Goal: Transaction & Acquisition: Obtain resource

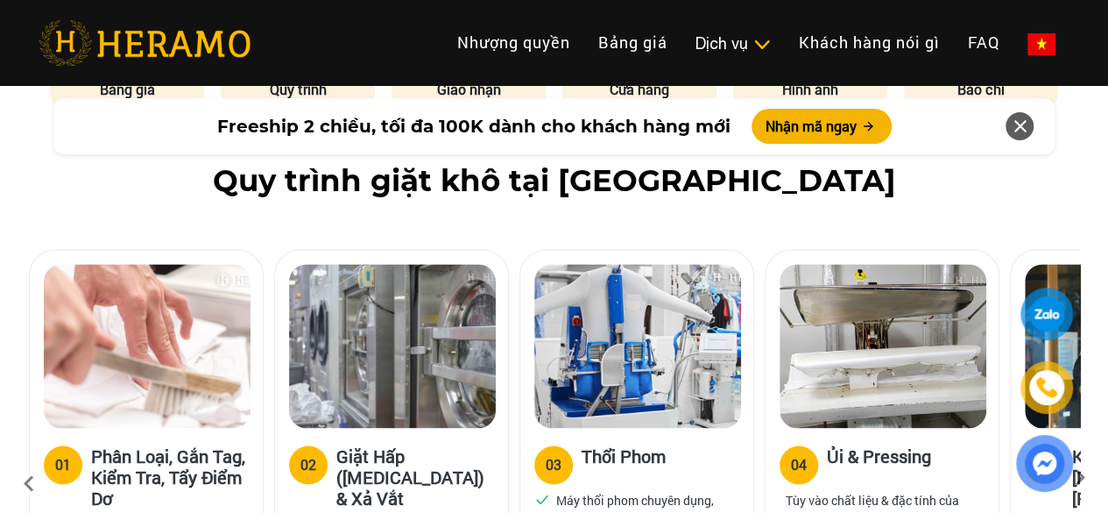
scroll to position [876, 0]
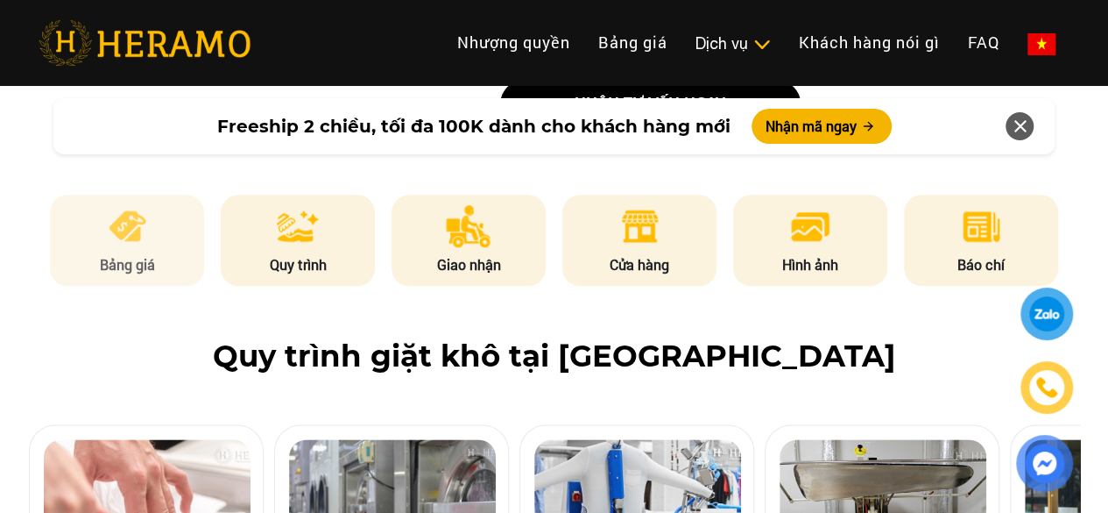
click at [95, 198] on li "Bảng giá" at bounding box center [127, 240] width 154 height 91
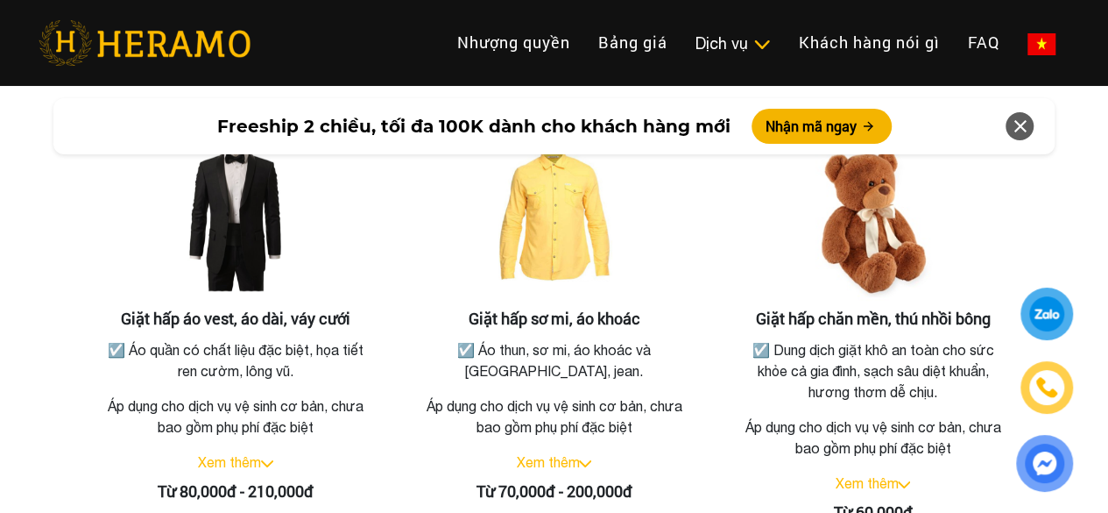
scroll to position [3317, 0]
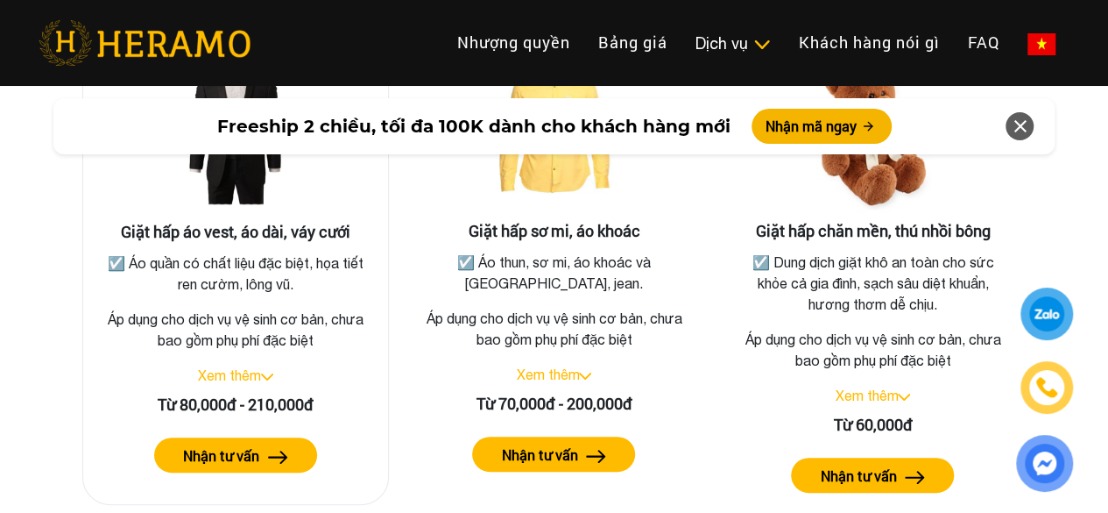
click at [203, 445] on label "Nhận tư vấn" at bounding box center [221, 455] width 76 height 21
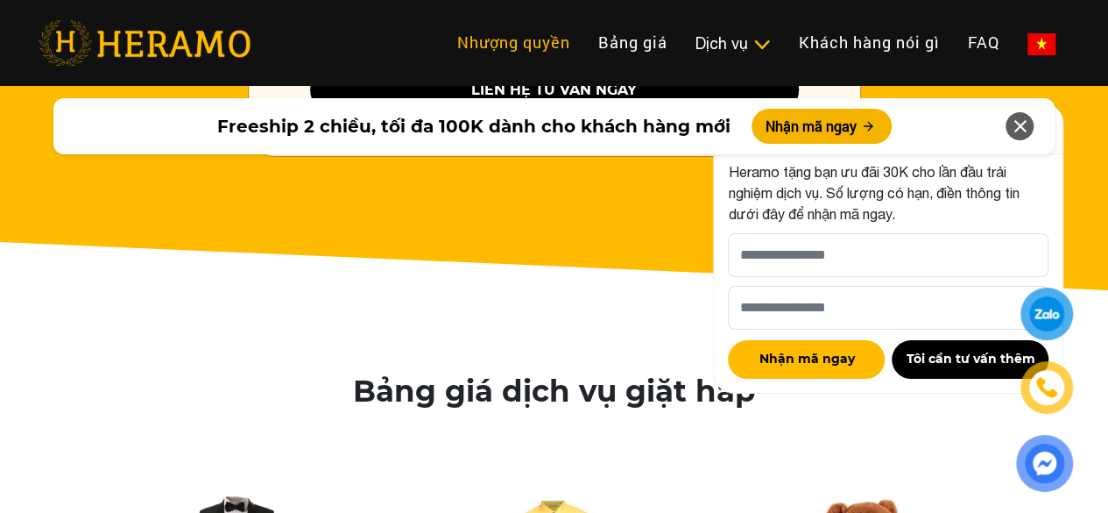
scroll to position [2879, 0]
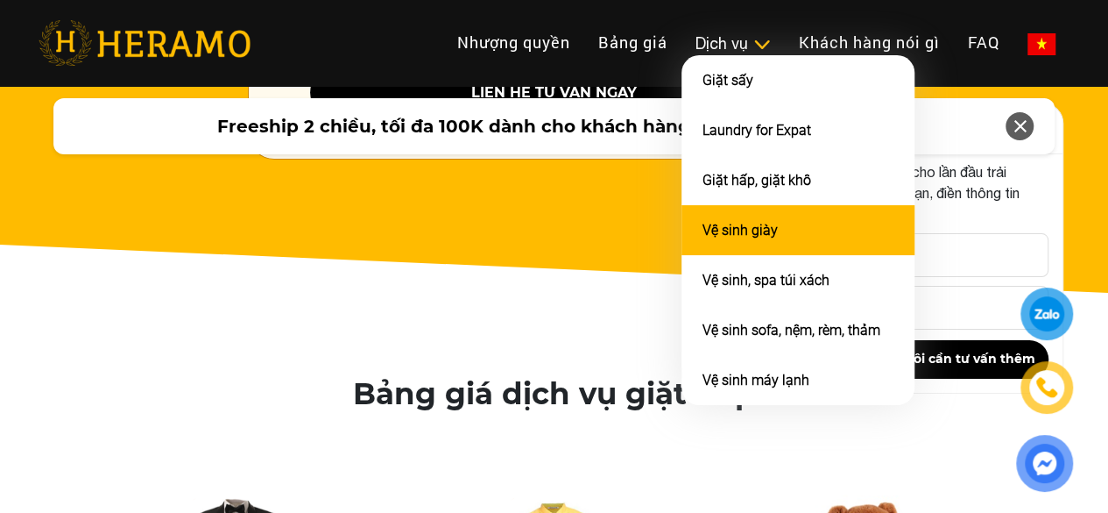
click at [703, 236] on link "Vệ sinh giày" at bounding box center [740, 230] width 75 height 17
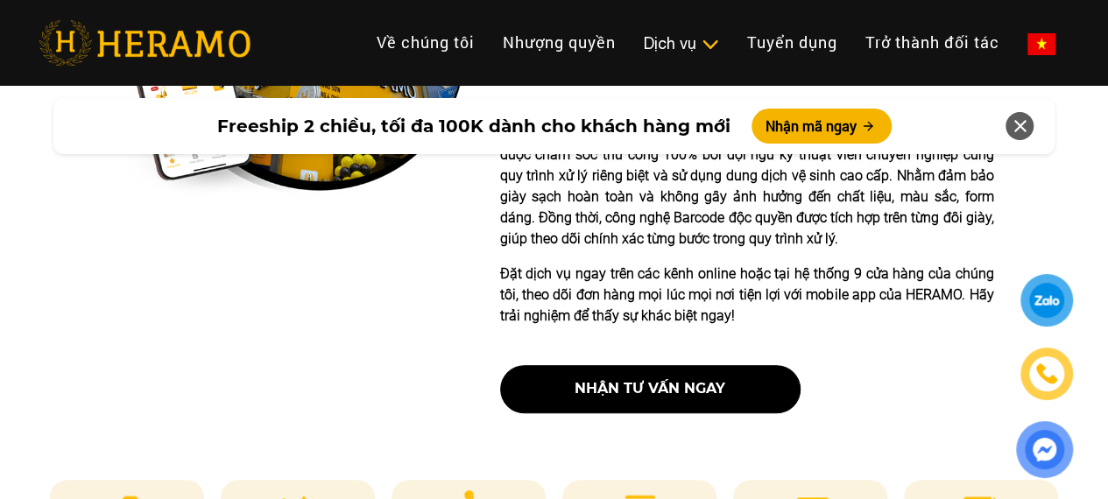
scroll to position [701, 0]
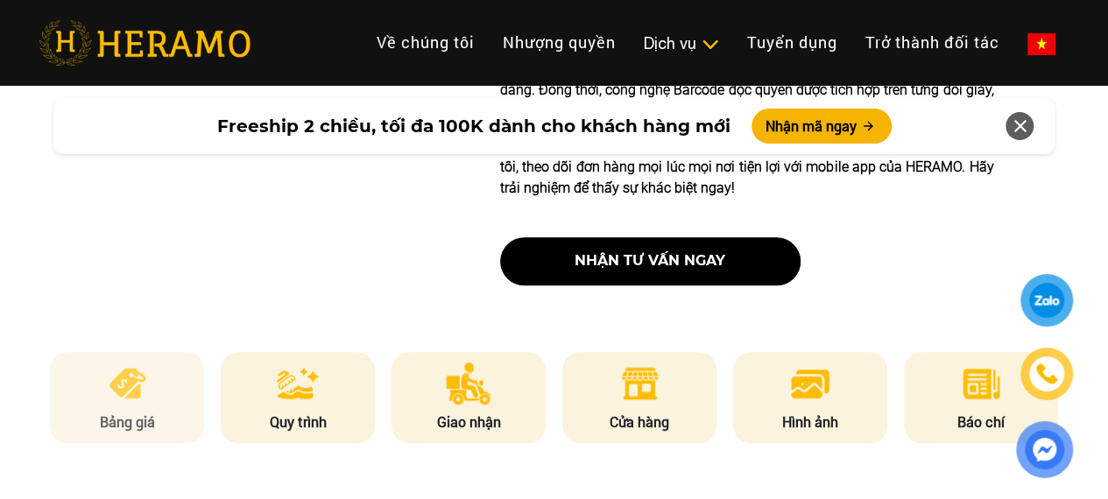
click at [126, 395] on img at bounding box center [127, 384] width 43 height 42
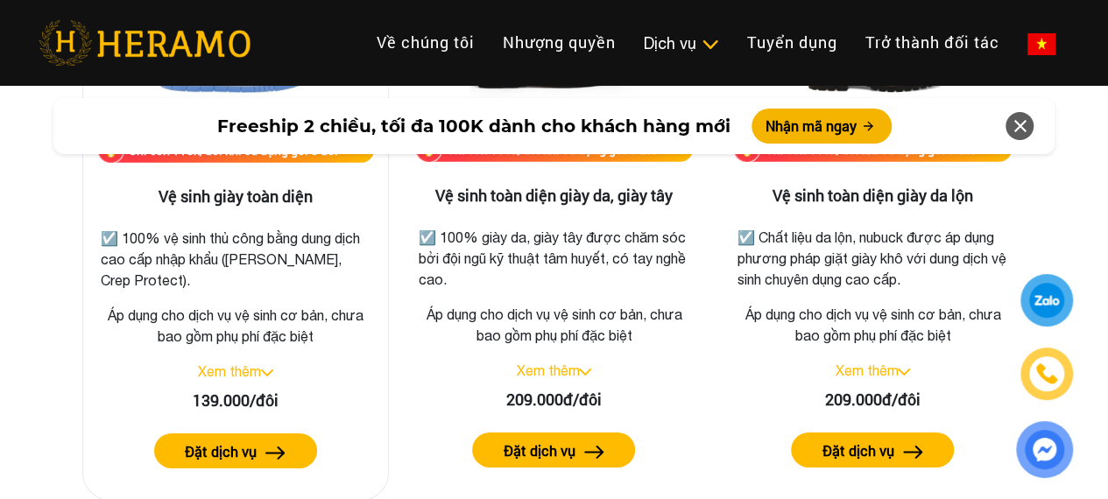
scroll to position [2624, 0]
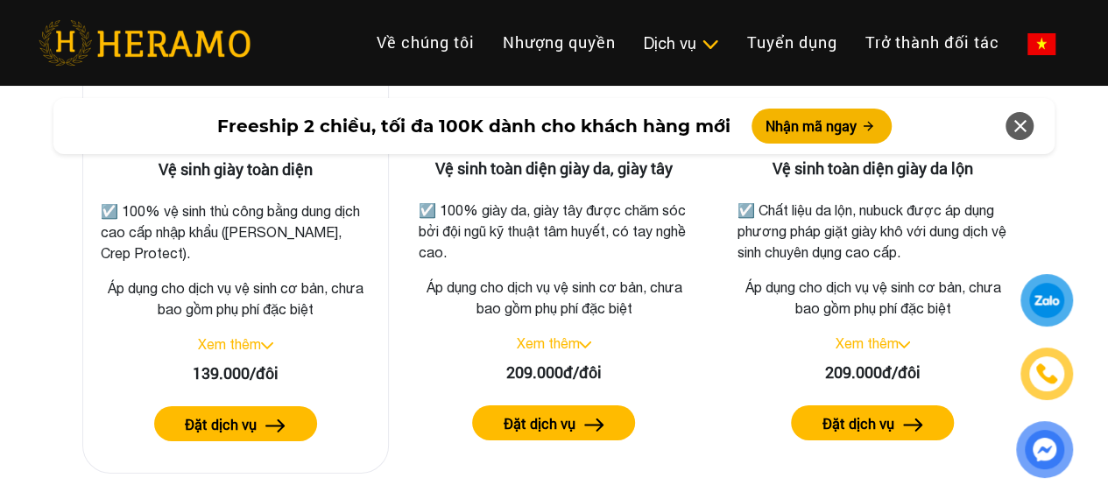
click at [258, 339] on link "Xem thêm" at bounding box center [229, 344] width 63 height 16
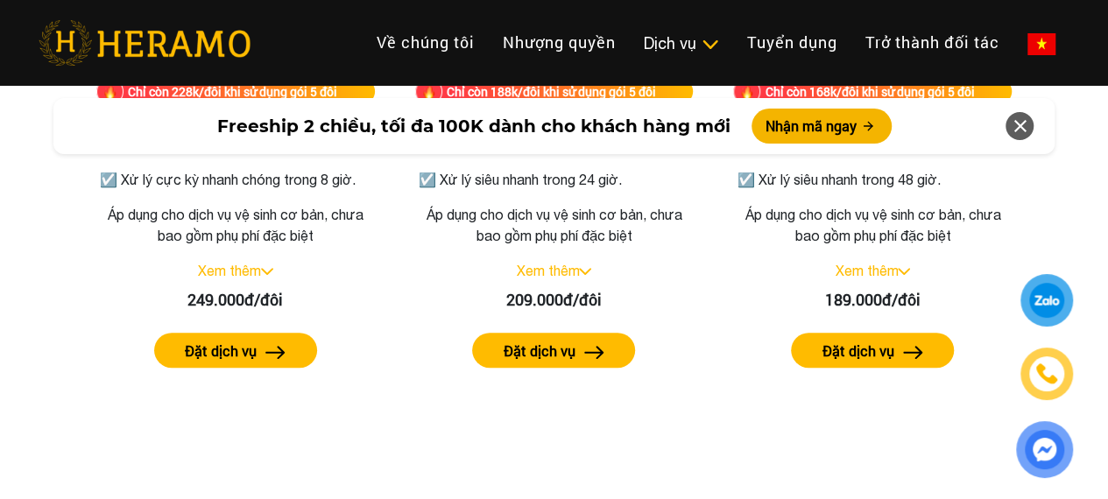
scroll to position [3499, 0]
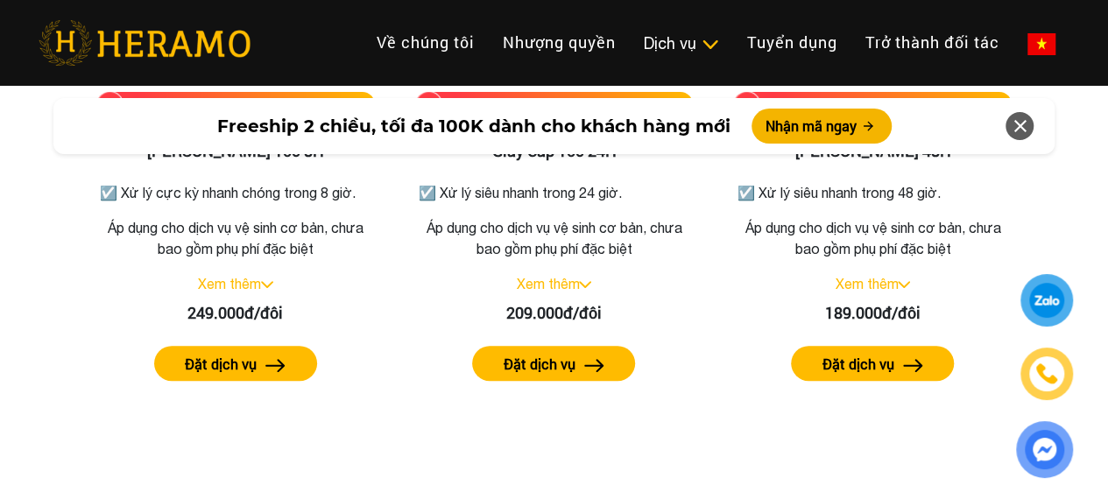
click at [0, 0] on button "ĐẶT DỊCH VỤ" at bounding box center [0, 0] width 0 height 0
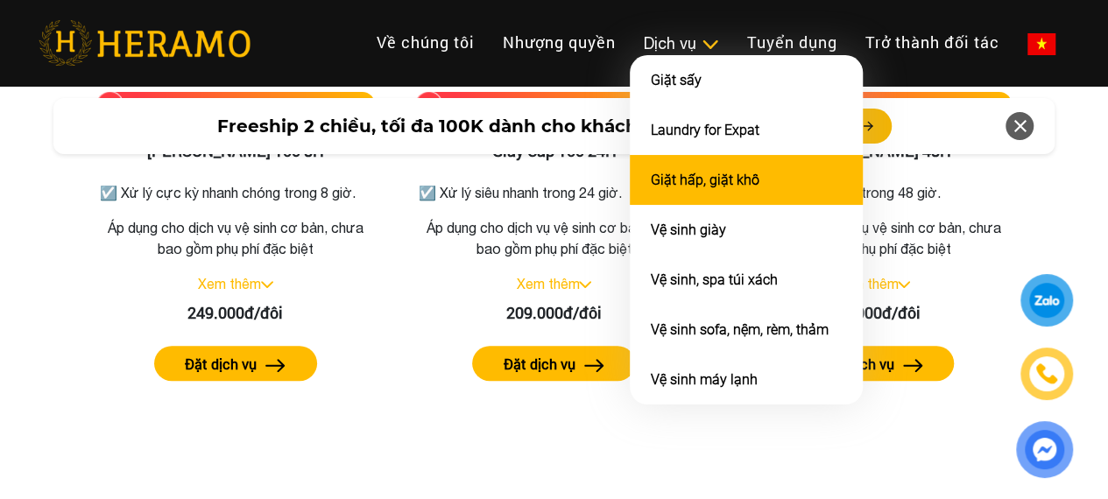
click at [651, 185] on link "Giặt hấp, giặt khô" at bounding box center [705, 180] width 109 height 17
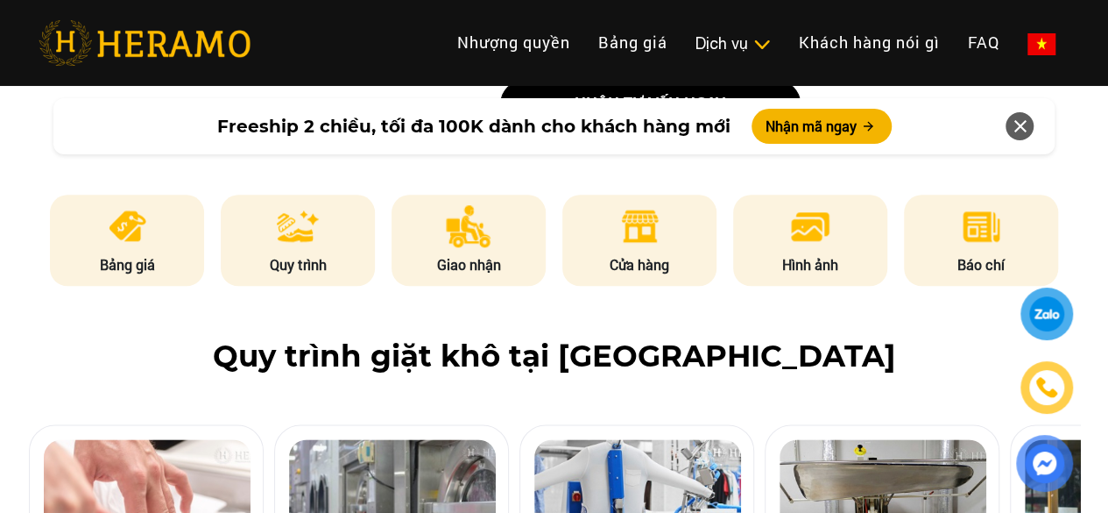
scroll to position [789, 0]
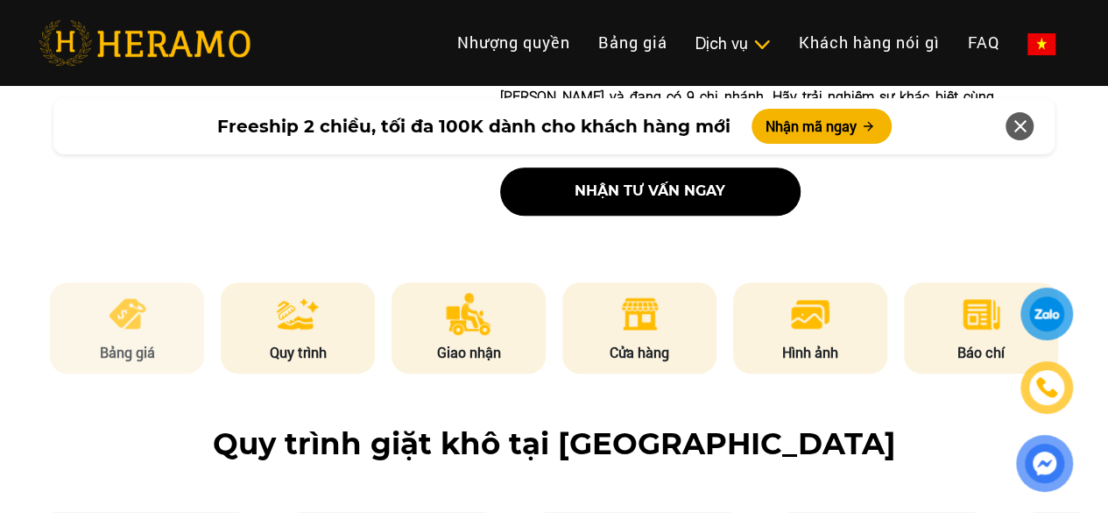
click at [125, 293] on img at bounding box center [127, 314] width 43 height 42
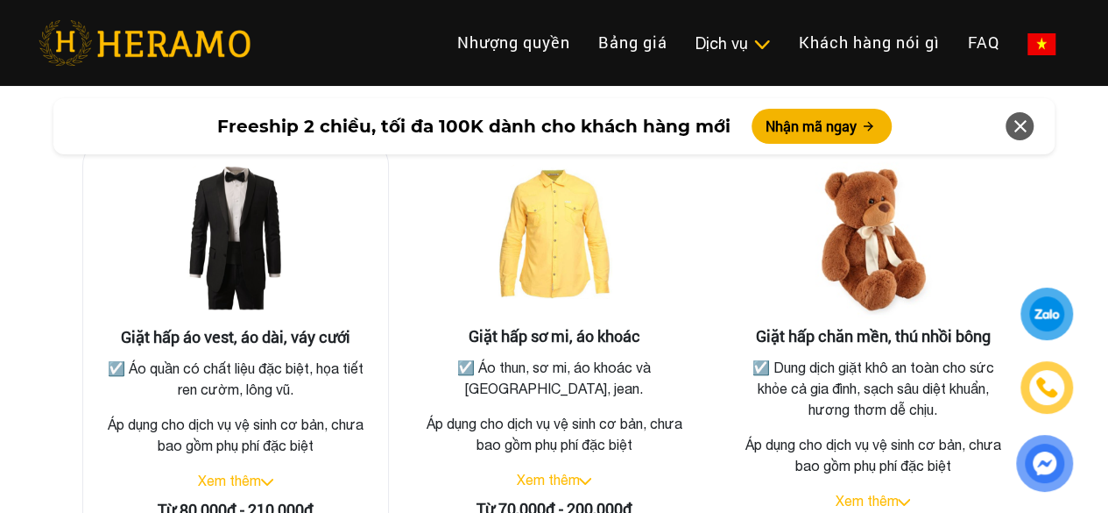
scroll to position [3317, 0]
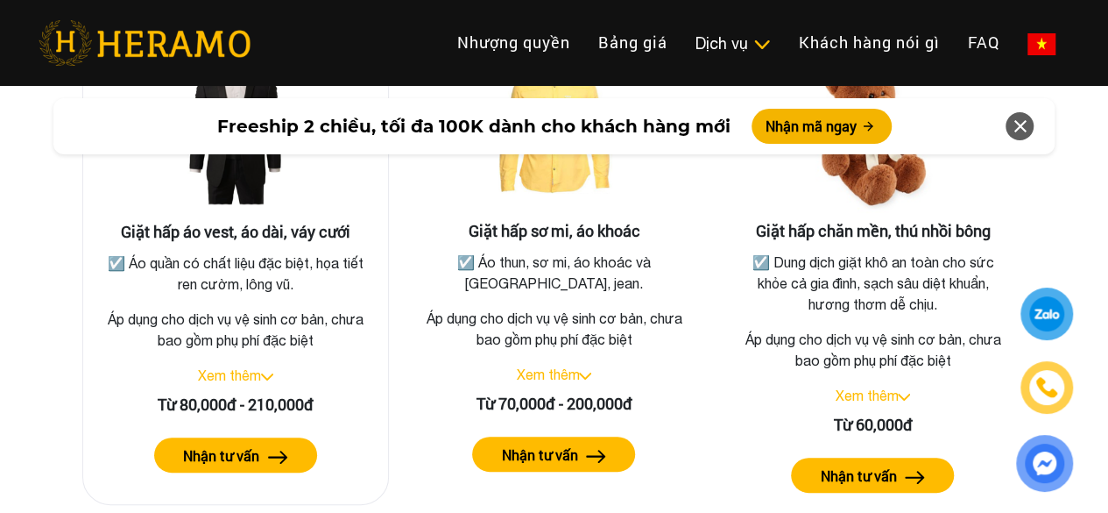
click at [261, 367] on link "Xem thêm" at bounding box center [229, 375] width 63 height 16
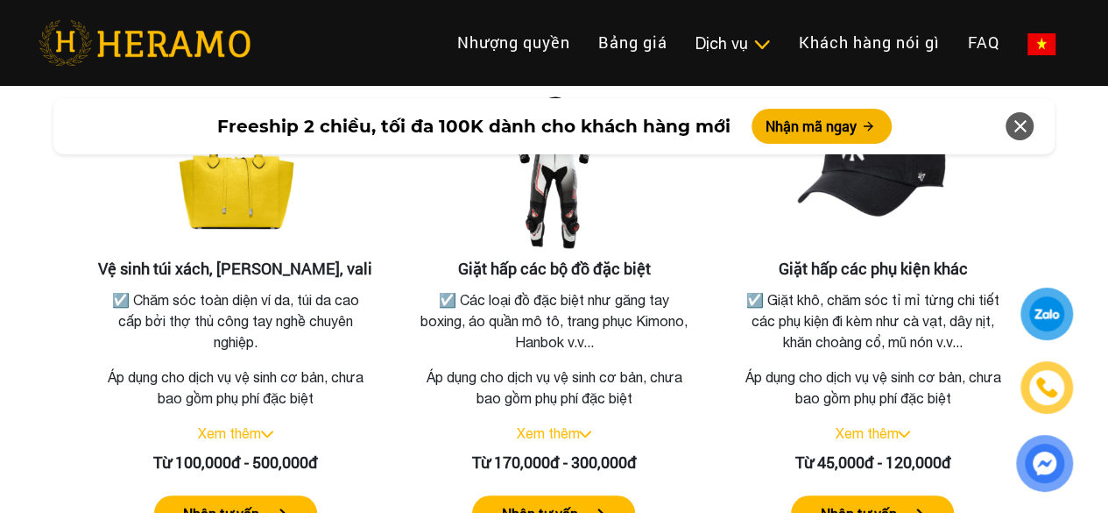
scroll to position [3843, 0]
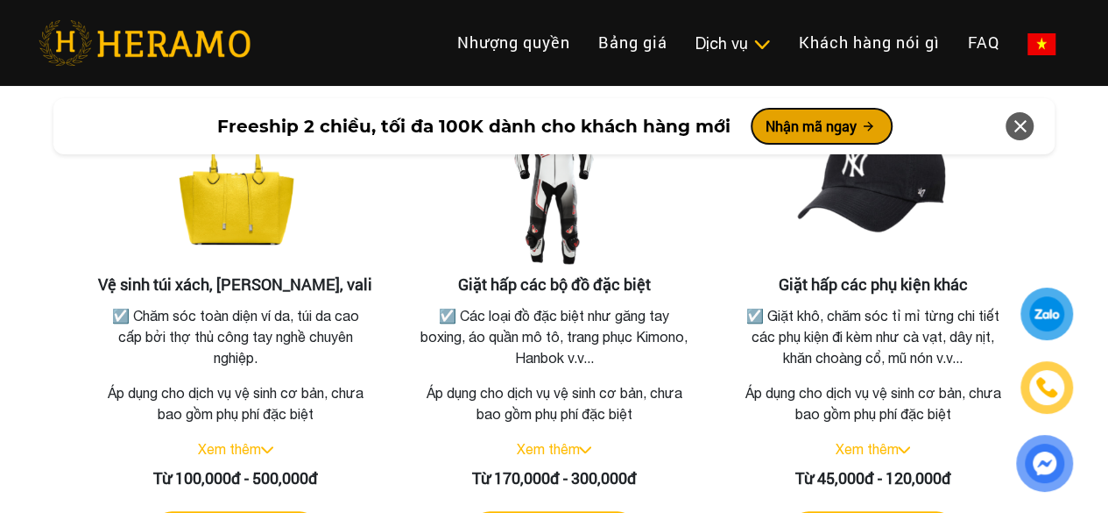
click at [862, 130] on icon at bounding box center [868, 126] width 14 height 14
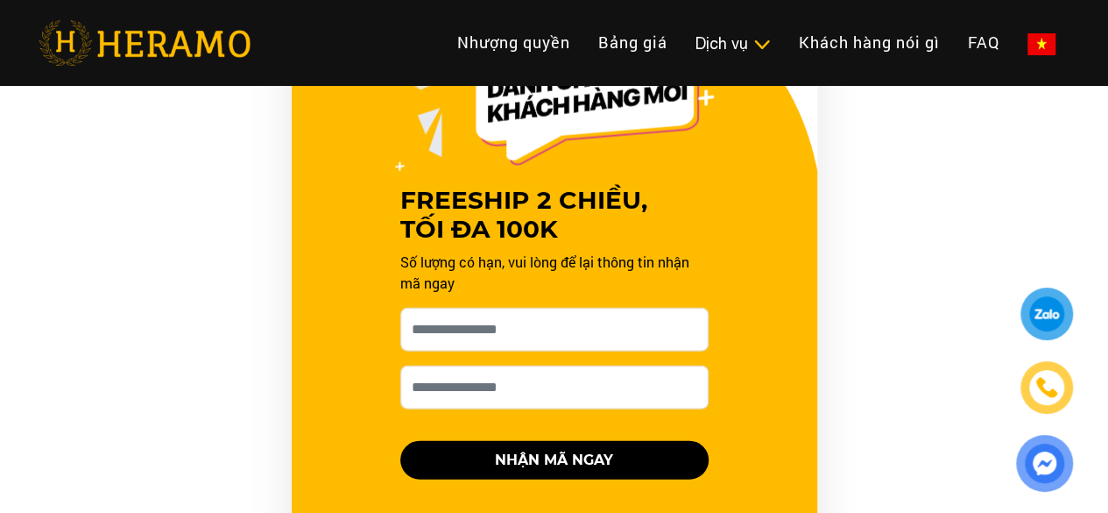
scroll to position [1780, 0]
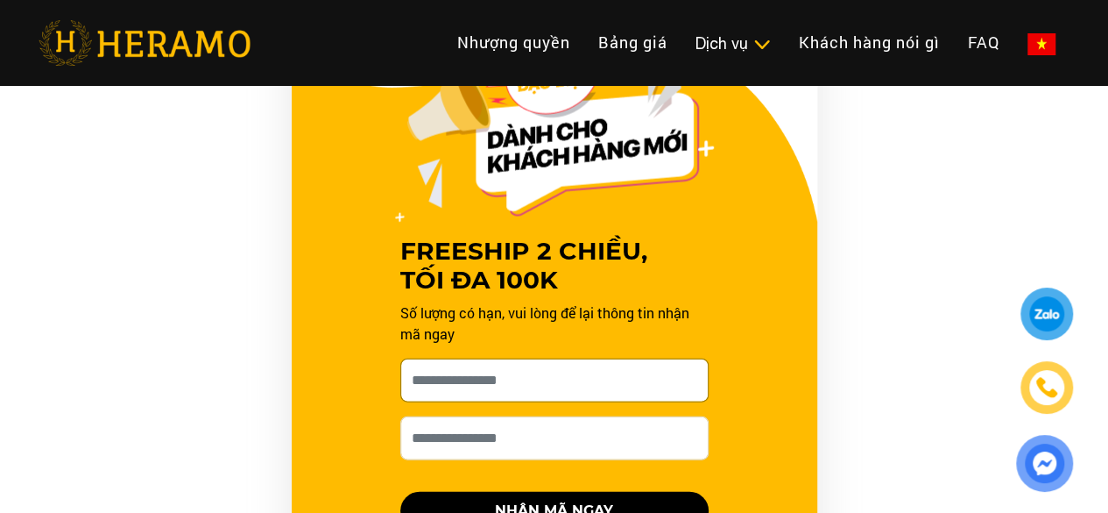
click at [543, 363] on input "[PERSON_NAME] xin tên của bạn nhé *" at bounding box center [554, 380] width 308 height 44
type input "*"
type input "**********"
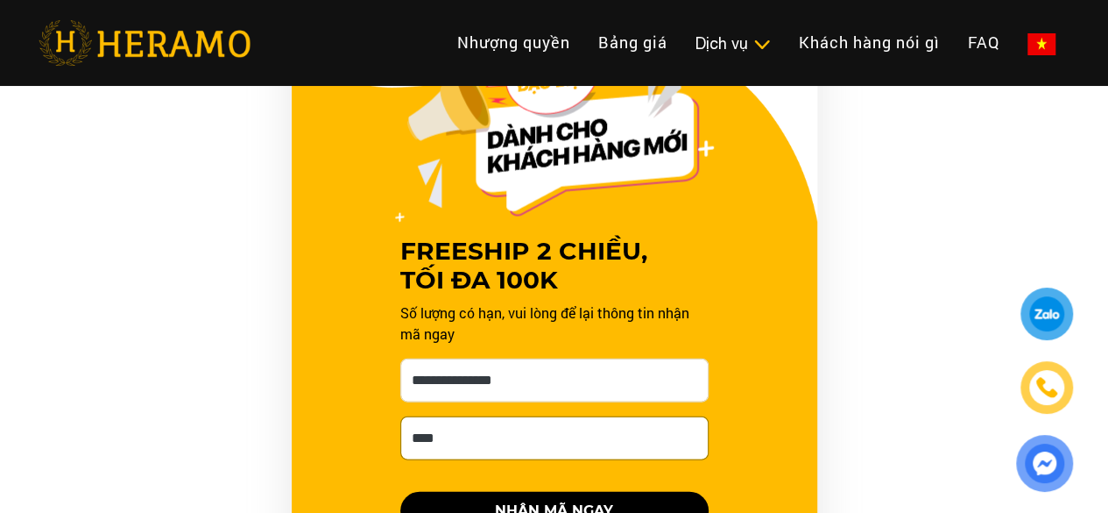
type input "**********"
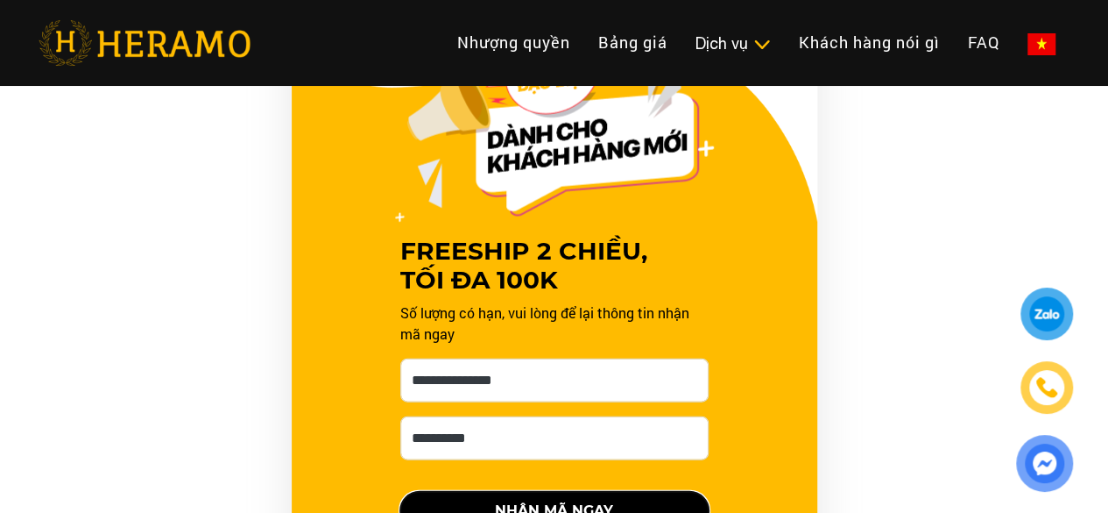
click at [550, 492] on button "NHẬN MÃ NGAY" at bounding box center [554, 511] width 308 height 39
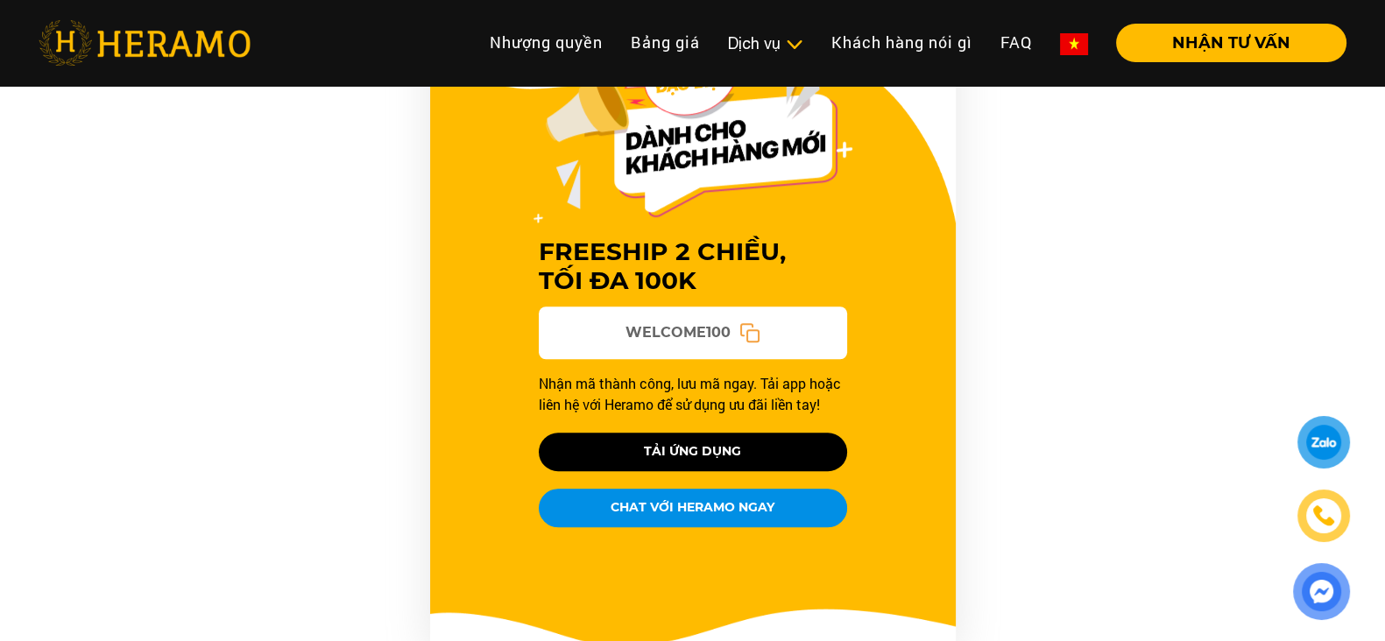
scroll to position [1670, 0]
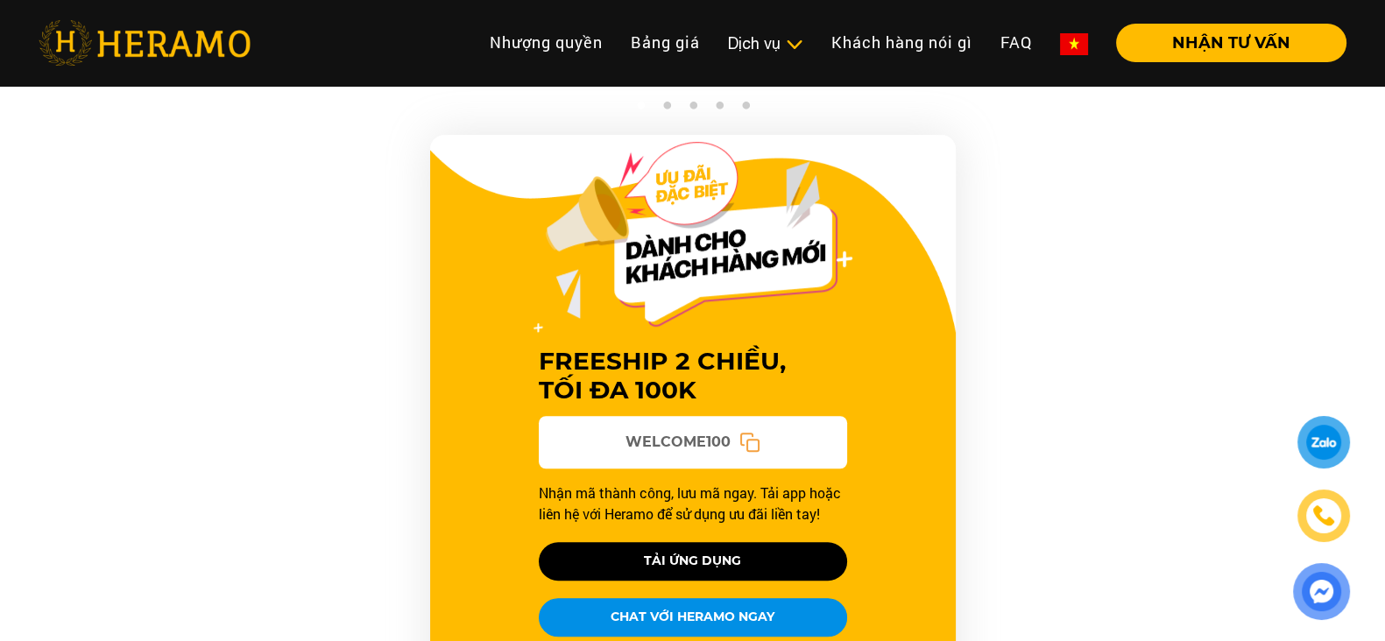
click at [0, 215] on div "FREESHIP 2 CHIỀU, TỐI ĐA 100K WELCOME100 Nhận mã thành công, lưu mã ngay. Tải a…" at bounding box center [692, 450] width 1385 height 631
